Goal: Transaction & Acquisition: Book appointment/travel/reservation

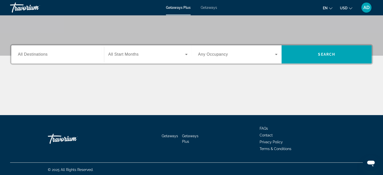
scroll to position [97, 0]
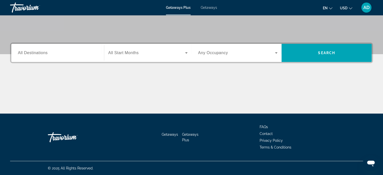
click at [120, 54] on span "All Start Months" at bounding box center [123, 53] width 31 height 4
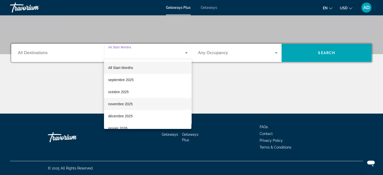
click at [123, 102] on span "novembre 2025" at bounding box center [120, 104] width 24 height 6
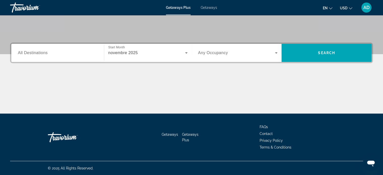
click at [228, 44] on div "Occupancy Any Occupancy" at bounding box center [238, 53] width 88 height 18
click at [226, 55] on div "Occupancy Any Occupancy" at bounding box center [238, 53] width 80 height 14
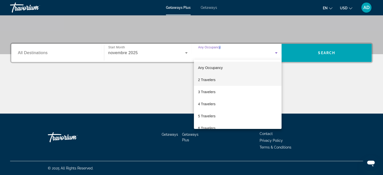
click at [219, 77] on mat-option "2 Travelers" at bounding box center [238, 80] width 88 height 12
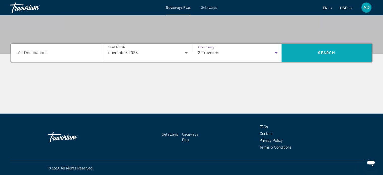
click at [305, 54] on span "Search widget" at bounding box center [327, 53] width 90 height 12
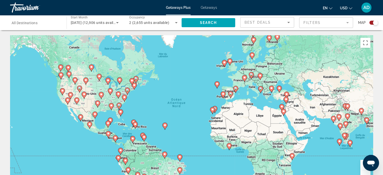
click at [265, 24] on div "Best Deals" at bounding box center [266, 22] width 43 height 6
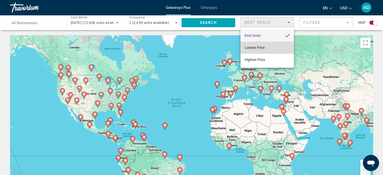
click at [260, 48] on span "Lowest Price" at bounding box center [255, 48] width 20 height 4
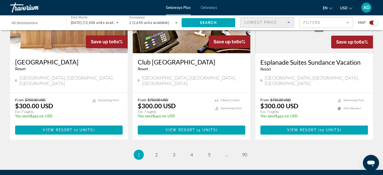
scroll to position [804, 0]
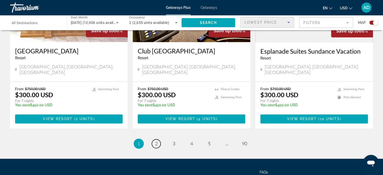
click at [157, 141] on span "2" at bounding box center [156, 144] width 3 height 6
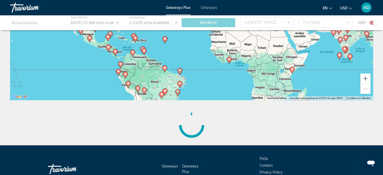
scroll to position [68, 0]
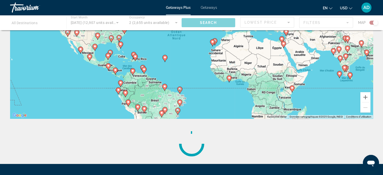
click at [292, 89] on image "Main content" at bounding box center [292, 87] width 3 height 3
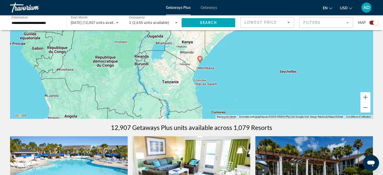
drag, startPoint x: 217, startPoint y: 60, endPoint x: 225, endPoint y: 82, distance: 23.5
click at [225, 82] on div "Pour activer le glissement avec le clavier, appuyez sur Alt+Entrée. Une fois ce…" at bounding box center [191, 42] width 363 height 151
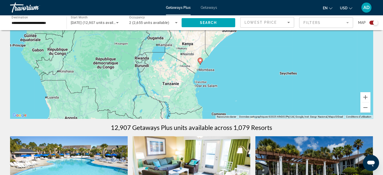
click at [201, 61] on image "Main content" at bounding box center [200, 60] width 3 height 3
type input "**********"
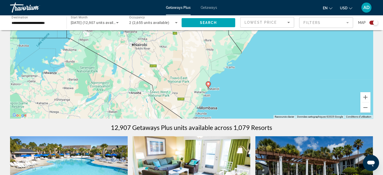
drag, startPoint x: 251, startPoint y: 99, endPoint x: 225, endPoint y: 48, distance: 57.3
click at [225, 48] on div "Pour activer le glissement avec le clavier, appuyez sur Alt+Entrée. Une fois ce…" at bounding box center [191, 42] width 363 height 151
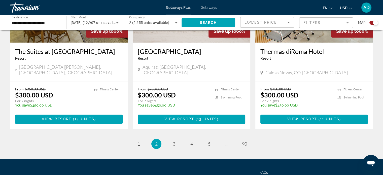
scroll to position [819, 0]
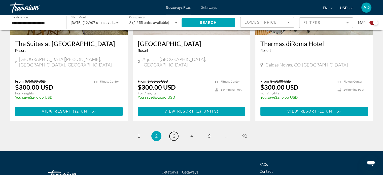
click at [175, 132] on link "page 3" at bounding box center [174, 136] width 9 height 9
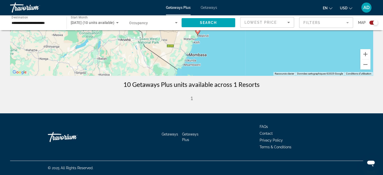
scroll to position [60, 0]
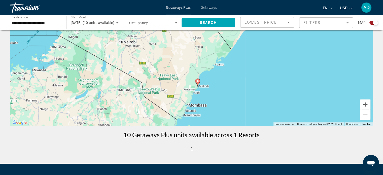
click at [368, 116] on button "Zoom arrière" at bounding box center [366, 115] width 10 height 10
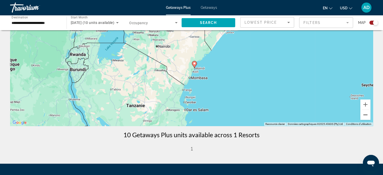
click at [368, 116] on button "Zoom arrière" at bounding box center [366, 115] width 10 height 10
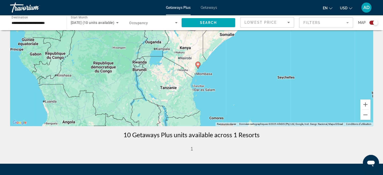
drag, startPoint x: 240, startPoint y: 71, endPoint x: 273, endPoint y: 127, distance: 64.8
click at [270, 119] on div "Pour activer le glissement avec le clavier, appuyez sur Alt+Entrée. Une fois ce…" at bounding box center [191, 50] width 363 height 151
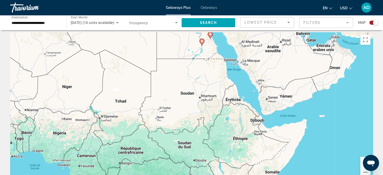
scroll to position [0, 0]
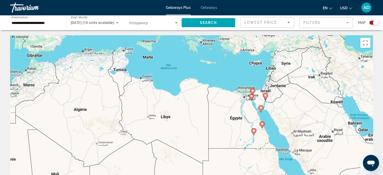
drag, startPoint x: 237, startPoint y: 72, endPoint x: 287, endPoint y: 154, distance: 96.1
click at [287, 154] on div "Pour activer le glissement avec le clavier, appuyez sur Alt+Entrée. Une fois ce…" at bounding box center [191, 110] width 363 height 151
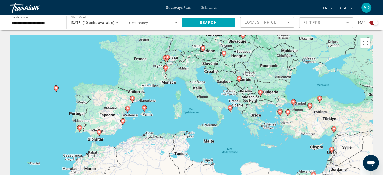
click at [374, 23] on div "Search widget" at bounding box center [375, 22] width 5 height 5
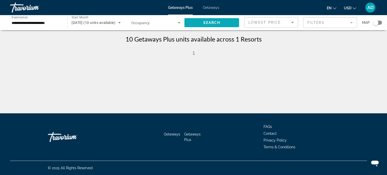
click at [202, 23] on span "Search widget" at bounding box center [212, 23] width 55 height 12
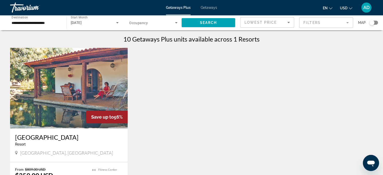
click at [262, 22] on span "Lowest Price" at bounding box center [261, 22] width 32 height 4
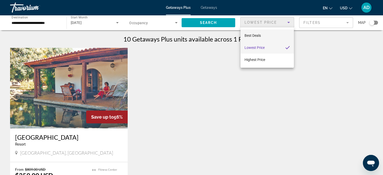
click at [261, 34] on span "Best Deals" at bounding box center [253, 36] width 16 height 4
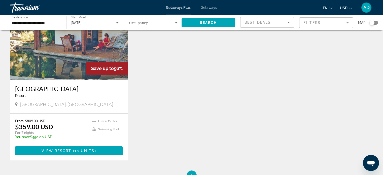
scroll to position [76, 0]
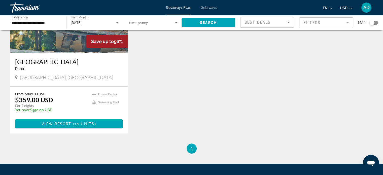
click at [65, 125] on span "View Resort" at bounding box center [57, 124] width 30 height 4
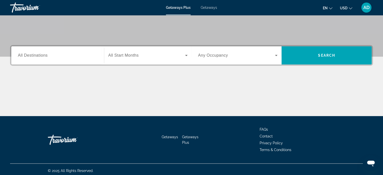
scroll to position [97, 0]
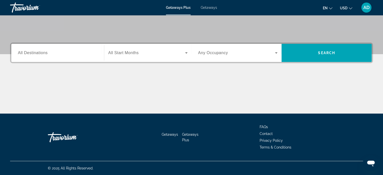
click at [123, 55] on span "Search widget" at bounding box center [146, 53] width 77 height 6
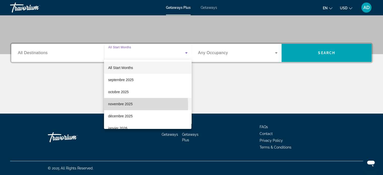
click at [123, 105] on span "novembre 2025" at bounding box center [120, 104] width 24 height 6
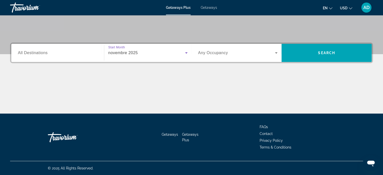
click at [262, 54] on span "Search widget" at bounding box center [236, 53] width 77 height 6
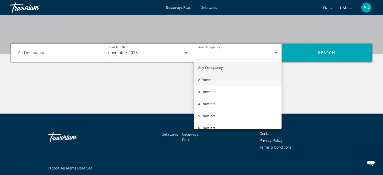
click at [225, 76] on mat-option "2 Travelers" at bounding box center [238, 80] width 88 height 12
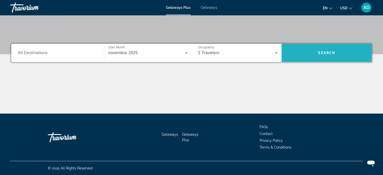
click at [308, 52] on span "Search widget" at bounding box center [327, 53] width 90 height 12
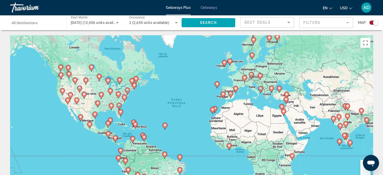
click at [267, 22] on span "Best Deals" at bounding box center [258, 22] width 26 height 4
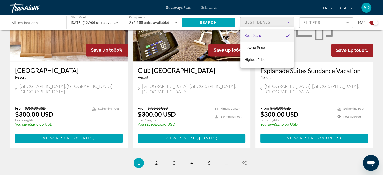
scroll to position [804, 0]
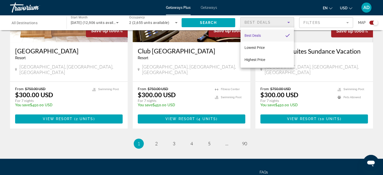
click at [157, 99] on div at bounding box center [191, 87] width 383 height 175
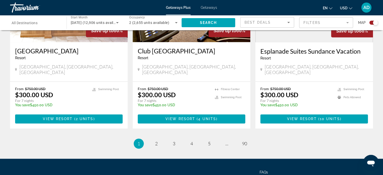
click at [156, 141] on span "2" at bounding box center [156, 144] width 3 height 6
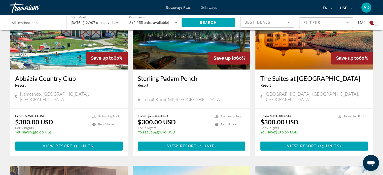
scroll to position [219, 0]
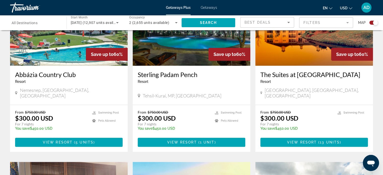
click at [53, 75] on h3 "Abbázia Country Club" at bounding box center [69, 75] width 108 height 8
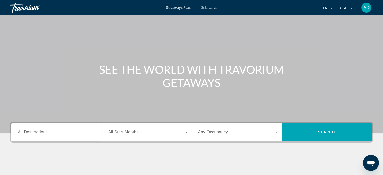
scroll to position [50, 0]
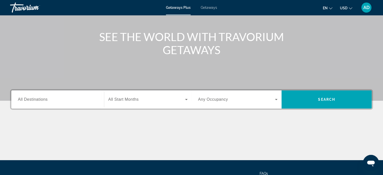
click at [143, 98] on span "Search widget" at bounding box center [146, 100] width 77 height 6
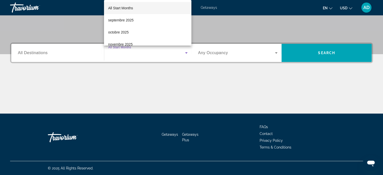
scroll to position [25, 0]
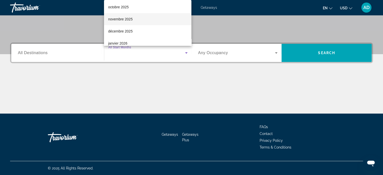
click at [134, 23] on mat-option "novembre 2025" at bounding box center [147, 19] width 87 height 12
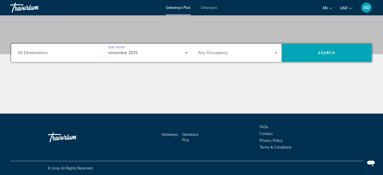
click at [204, 52] on span "Any Occupancy" at bounding box center [213, 53] width 30 height 4
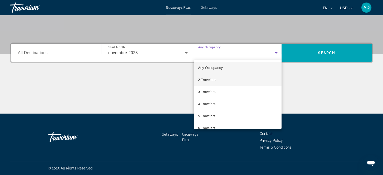
click at [218, 77] on mat-option "2 Travelers" at bounding box center [238, 80] width 88 height 12
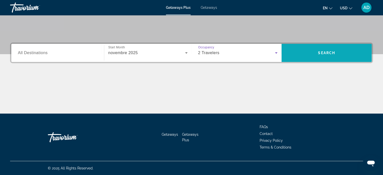
click at [316, 48] on span "Search widget" at bounding box center [327, 53] width 90 height 12
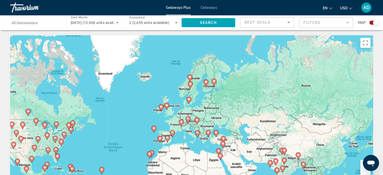
drag, startPoint x: 227, startPoint y: 73, endPoint x: 163, endPoint y: 118, distance: 77.3
click at [163, 118] on div "Pour activer le glissement avec le clavier, appuyez sur Alt+Entrée. Une fois ce…" at bounding box center [191, 110] width 363 height 151
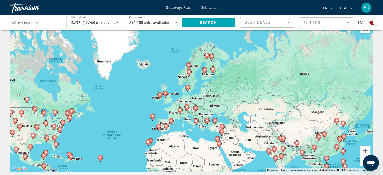
scroll to position [25, 0]
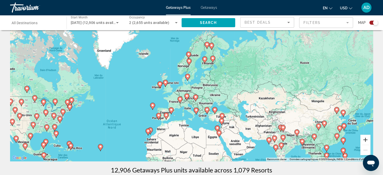
click at [366, 139] on button "Zoom avant" at bounding box center [366, 140] width 10 height 10
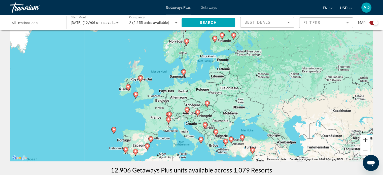
click at [366, 139] on button "Zoom avant" at bounding box center [366, 140] width 10 height 10
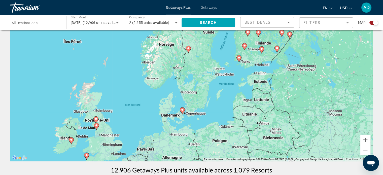
drag, startPoint x: 238, startPoint y: 75, endPoint x: 252, endPoint y: 123, distance: 49.5
click at [252, 123] on div "Pour activer le glissement avec le clavier, appuyez sur Alt+Entrée. Une fois ce…" at bounding box center [191, 85] width 363 height 151
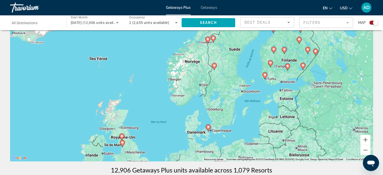
drag, startPoint x: 250, startPoint y: 134, endPoint x: 260, endPoint y: 106, distance: 29.7
click at [260, 106] on div "Pour activer le glissement avec le clavier, appuyez sur Alt+Entrée. Une fois ce…" at bounding box center [191, 85] width 363 height 151
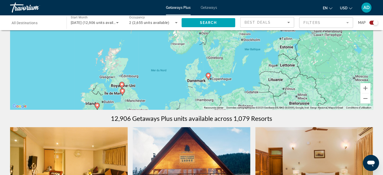
scroll to position [76, 0]
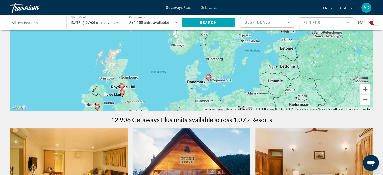
click at [259, 24] on span "Best Deals" at bounding box center [258, 22] width 26 height 4
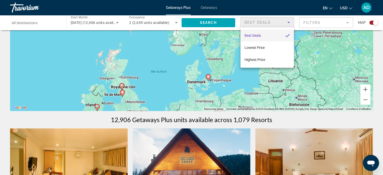
click at [327, 21] on div at bounding box center [191, 87] width 383 height 175
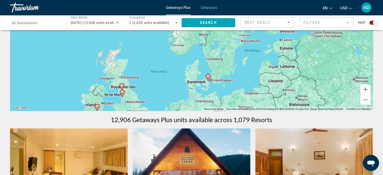
click at [327, 21] on mat-form-field "Filters" at bounding box center [326, 22] width 54 height 11
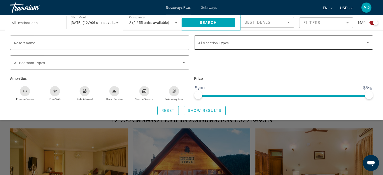
click at [281, 45] on span "Search widget" at bounding box center [282, 43] width 169 height 6
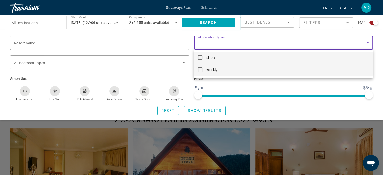
click at [206, 70] on mat-option "weekly" at bounding box center [283, 70] width 179 height 12
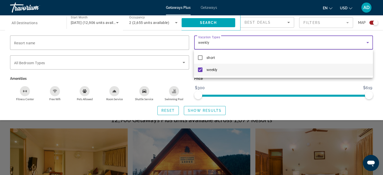
click at [170, 73] on div at bounding box center [191, 87] width 383 height 175
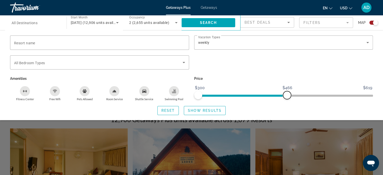
drag, startPoint x: 367, startPoint y: 96, endPoint x: 287, endPoint y: 90, distance: 79.6
click at [287, 95] on ngx-slider "$300 $619 $300 $466" at bounding box center [283, 95] width 179 height 1
click at [191, 109] on span "Show Results" at bounding box center [205, 111] width 34 height 4
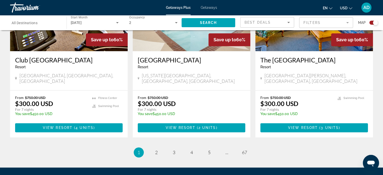
scroll to position [804, 0]
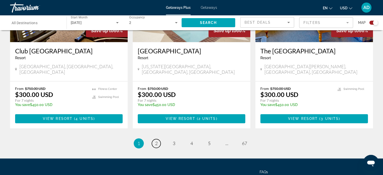
click at [157, 141] on span "2" at bounding box center [156, 144] width 3 height 6
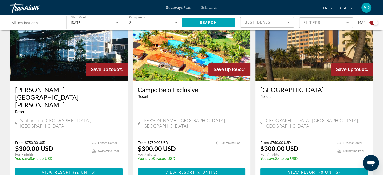
scroll to position [804, 0]
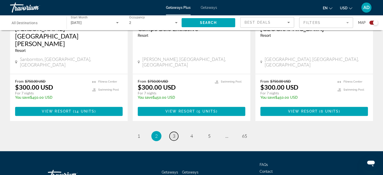
click at [176, 132] on link "page 3" at bounding box center [174, 136] width 9 height 9
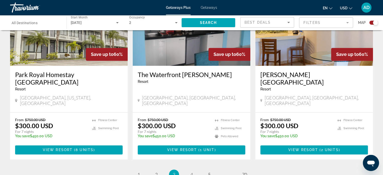
scroll to position [774, 0]
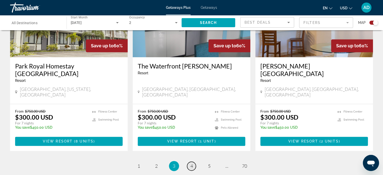
click at [194, 162] on link "page 4" at bounding box center [191, 166] width 9 height 9
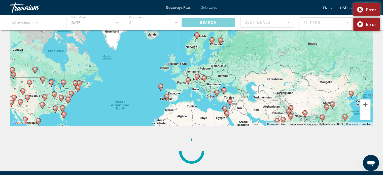
scroll to position [118, 0]
